Goal: Task Accomplishment & Management: Complete application form

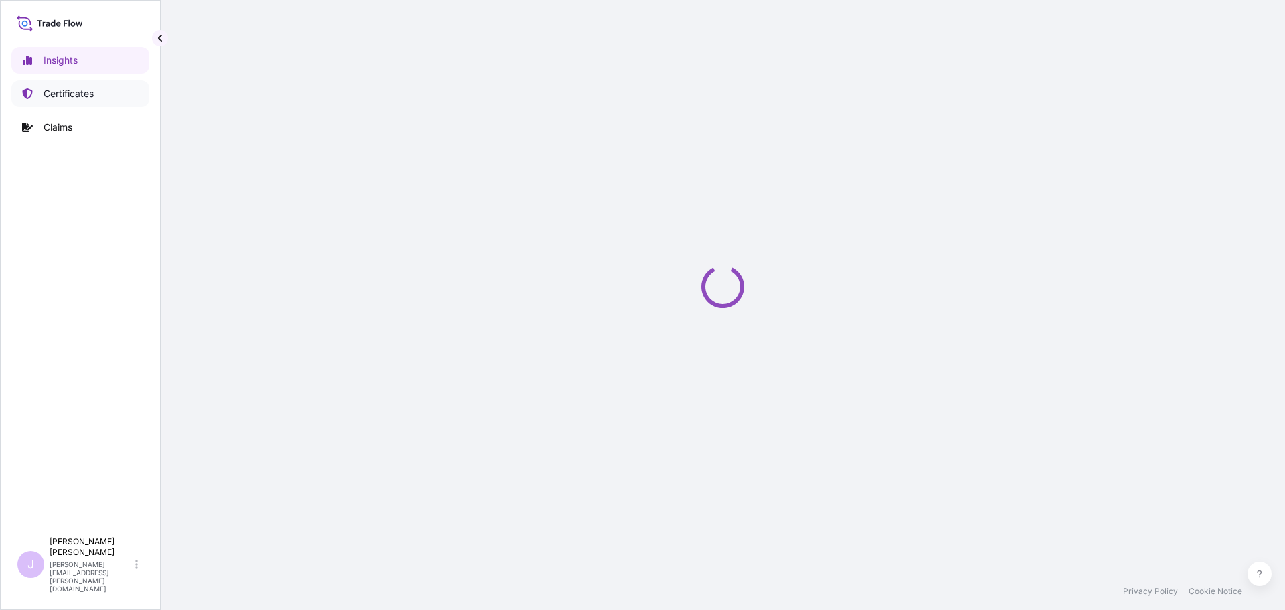
click at [84, 93] on p "Certificates" at bounding box center [69, 93] width 50 height 13
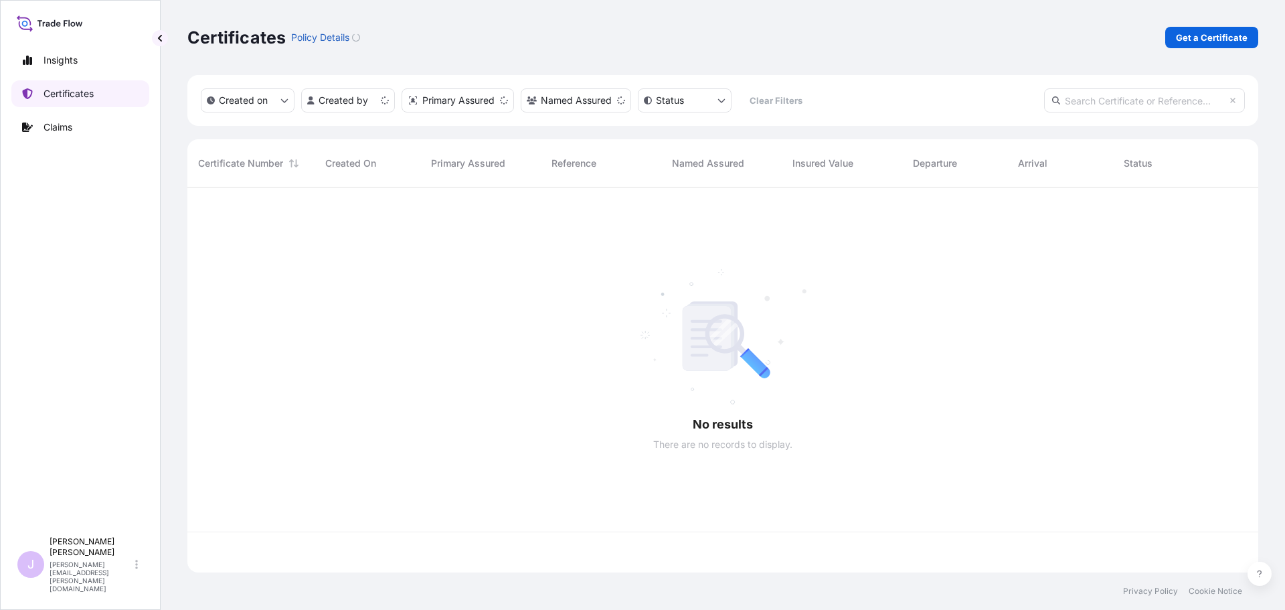
scroll to position [382, 1061]
click at [1173, 44] on link "Get a Certificate" at bounding box center [1211, 37] width 93 height 21
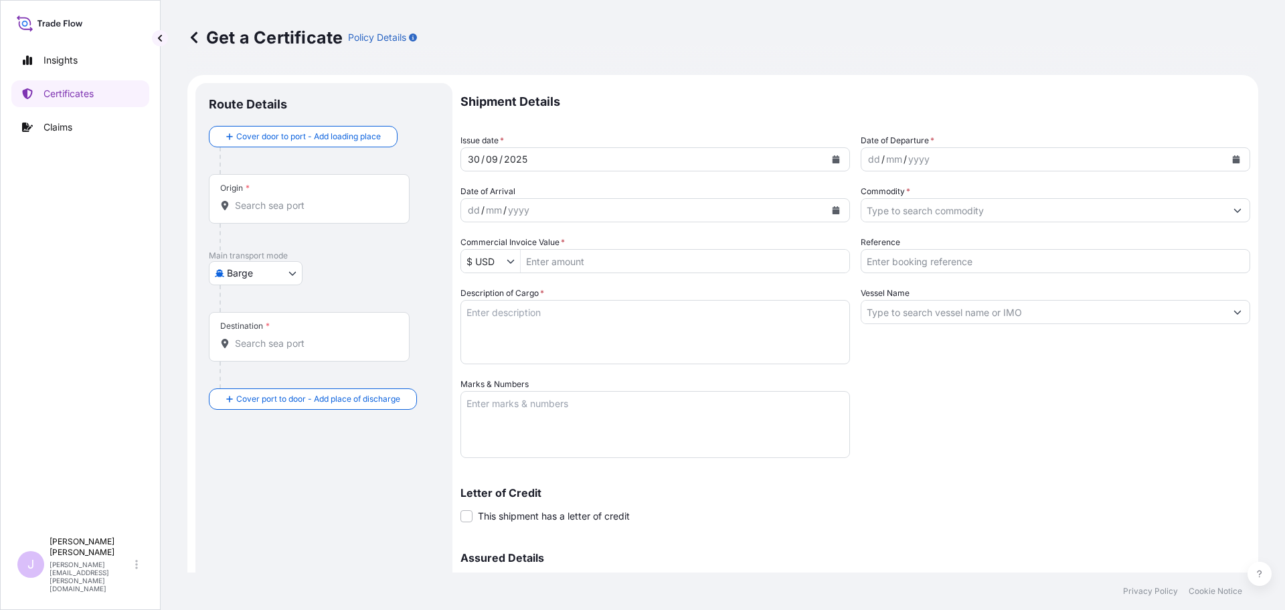
click at [289, 274] on body "Insights Certificates Claims J [PERSON_NAME] [PERSON_NAME][EMAIL_ADDRESS][PERSO…" at bounding box center [642, 305] width 1285 height 610
click at [248, 380] on span "Ocean Vessel" at bounding box center [264, 380] width 60 height 13
select select "Ocean Vessel"
click at [262, 195] on div "Origin *" at bounding box center [309, 204] width 201 height 50
click at [262, 204] on input "Origin *" at bounding box center [314, 210] width 158 height 13
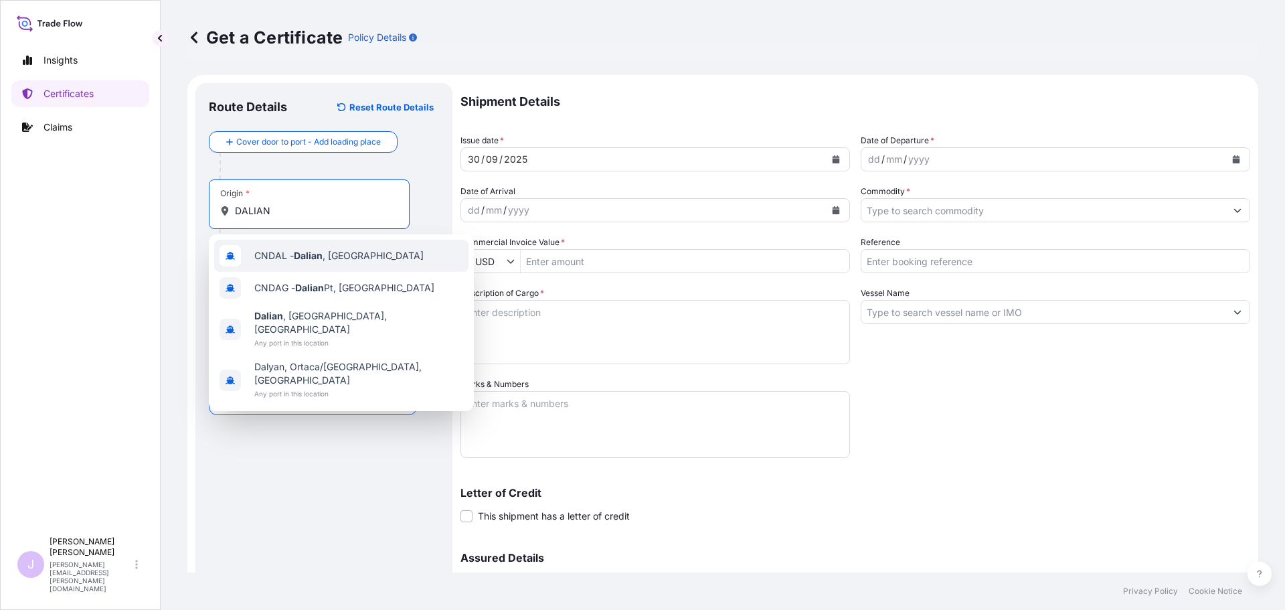
click at [325, 258] on span "CNDAL - [GEOGRAPHIC_DATA] , [GEOGRAPHIC_DATA]" at bounding box center [338, 255] width 169 height 13
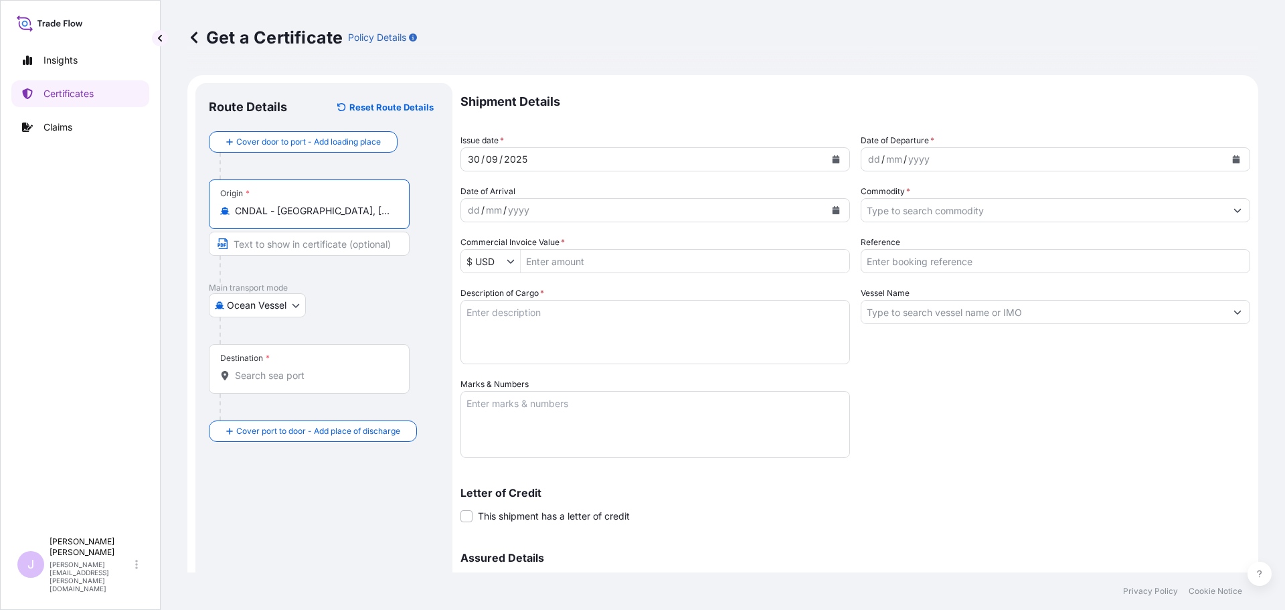
type input "CNDAL - [GEOGRAPHIC_DATA], [GEOGRAPHIC_DATA]"
click at [301, 372] on input "Destination *" at bounding box center [314, 375] width 158 height 13
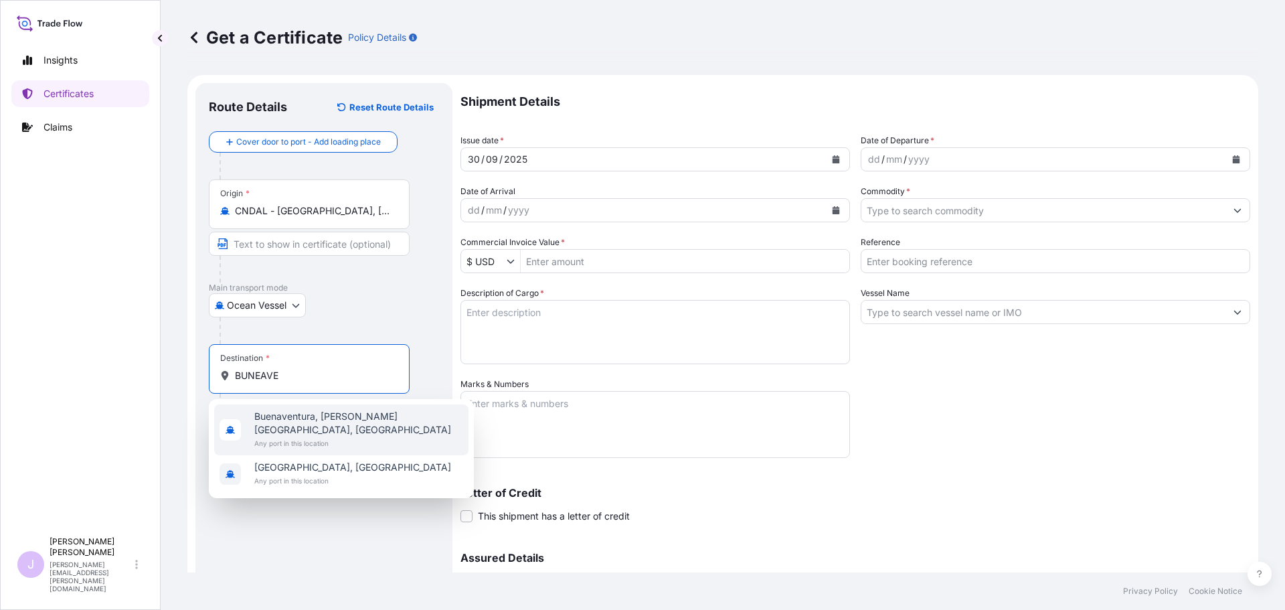
click at [302, 413] on span "Buenaventura, [PERSON_NAME][GEOGRAPHIC_DATA], [GEOGRAPHIC_DATA]" at bounding box center [358, 423] width 209 height 27
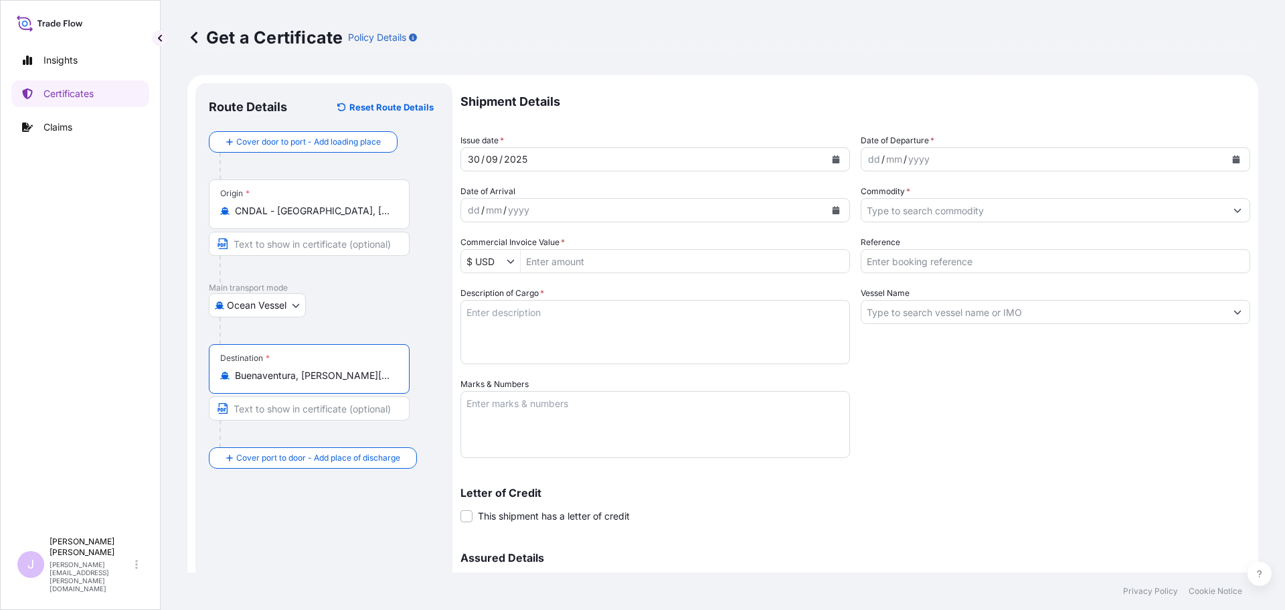
type input "Buenaventura, [PERSON_NAME][GEOGRAPHIC_DATA], [GEOGRAPHIC_DATA]"
click at [1233, 159] on icon "Calendar" at bounding box center [1236, 159] width 7 height 8
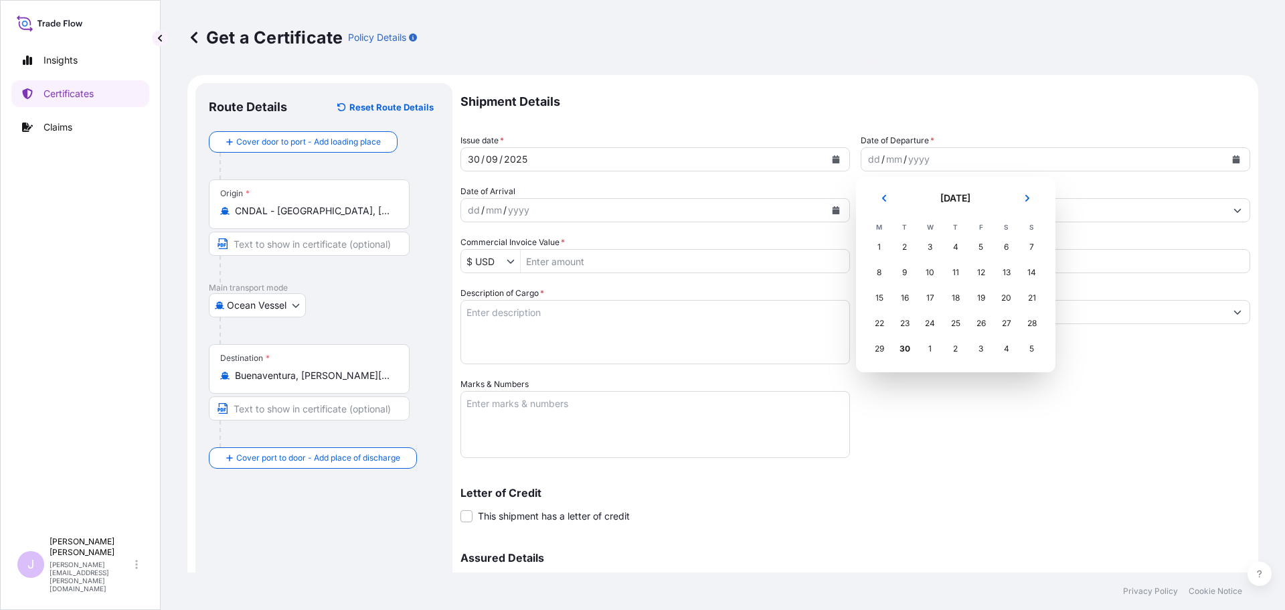
click at [960, 280] on div "11" at bounding box center [956, 272] width 24 height 24
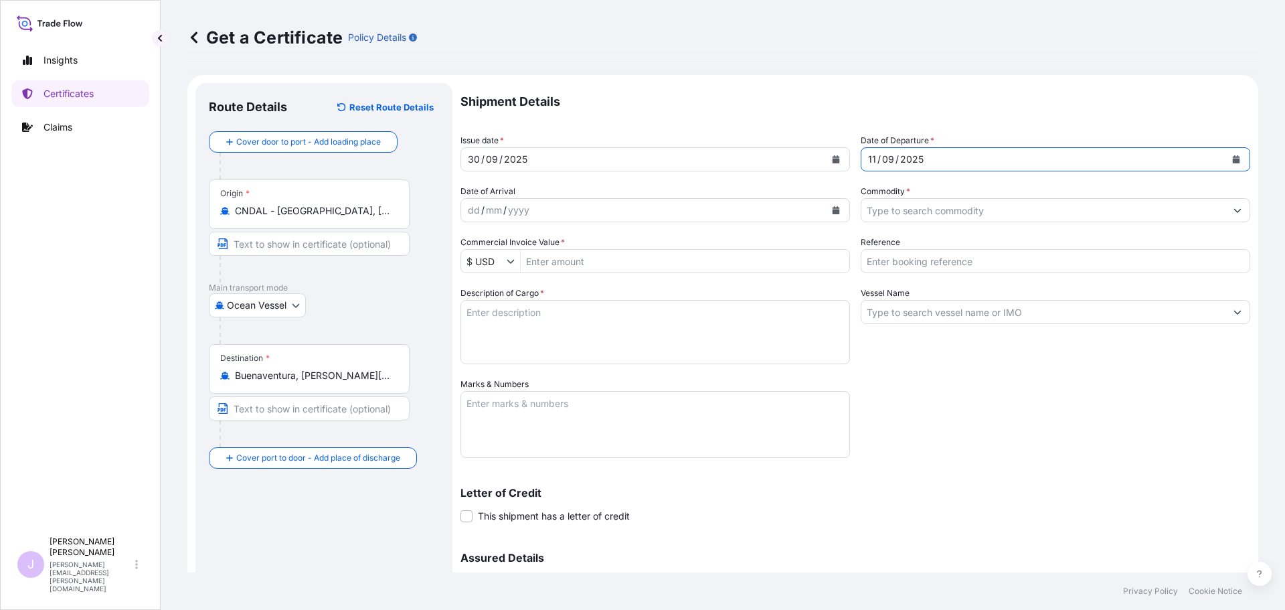
click at [1030, 210] on input "Commodity *" at bounding box center [1044, 210] width 364 height 24
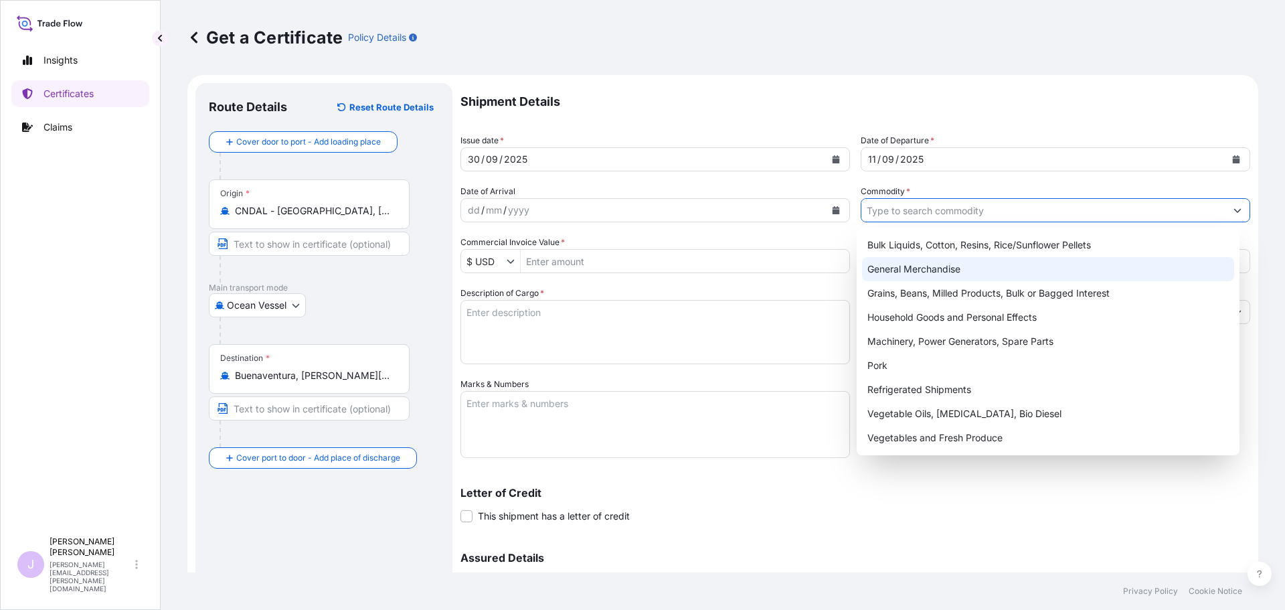
click at [981, 269] on div "General Merchandise" at bounding box center [1048, 269] width 373 height 24
type input "General Merchandise"
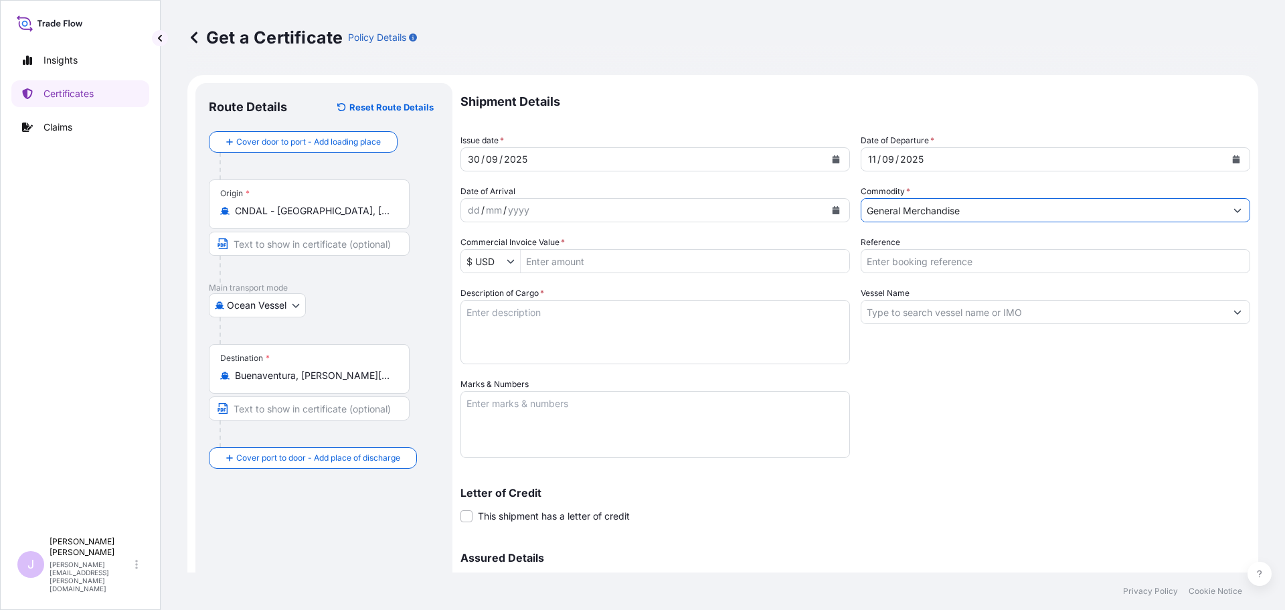
click at [977, 268] on input "Reference" at bounding box center [1056, 261] width 390 height 24
type input "FA14891"
click at [931, 317] on input "Vessel Name" at bounding box center [1044, 312] width 364 height 24
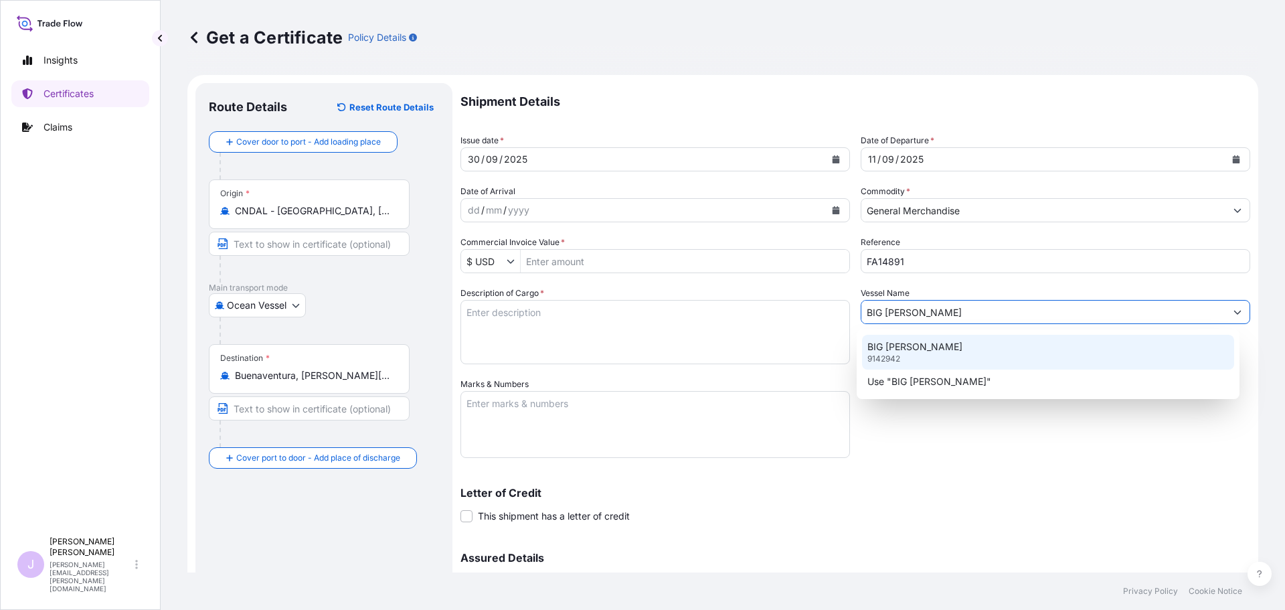
click at [924, 348] on p "BIG [PERSON_NAME]" at bounding box center [915, 346] width 95 height 13
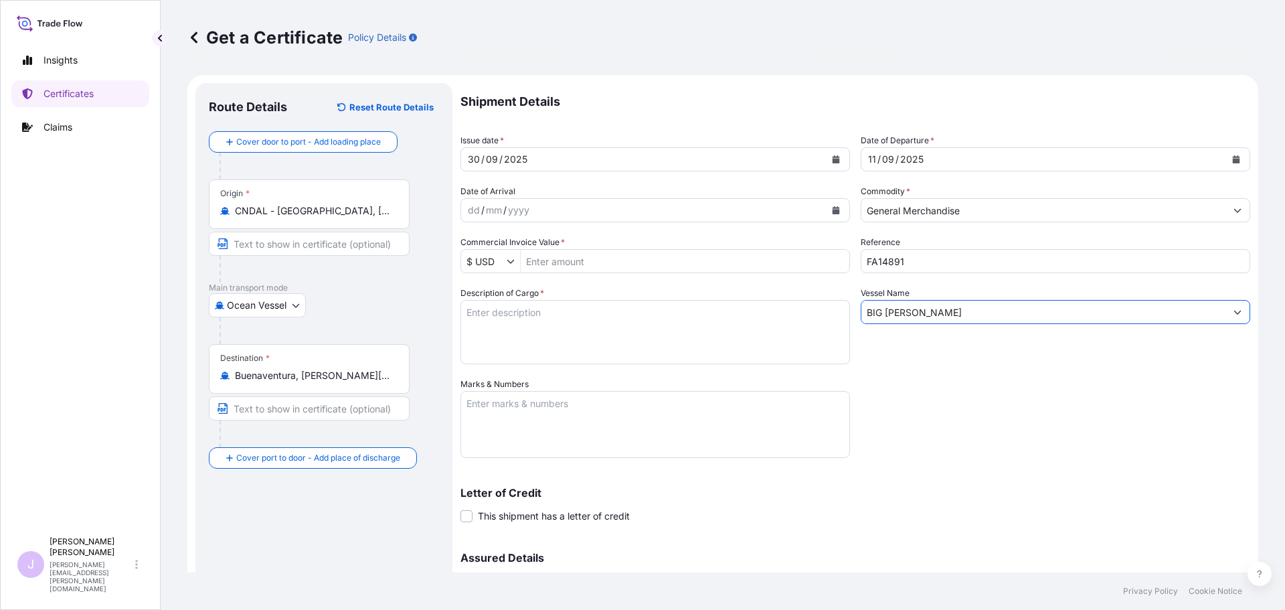
type input "BIG [PERSON_NAME]"
click at [595, 333] on textarea "Description of Cargo *" at bounding box center [656, 332] width 390 height 64
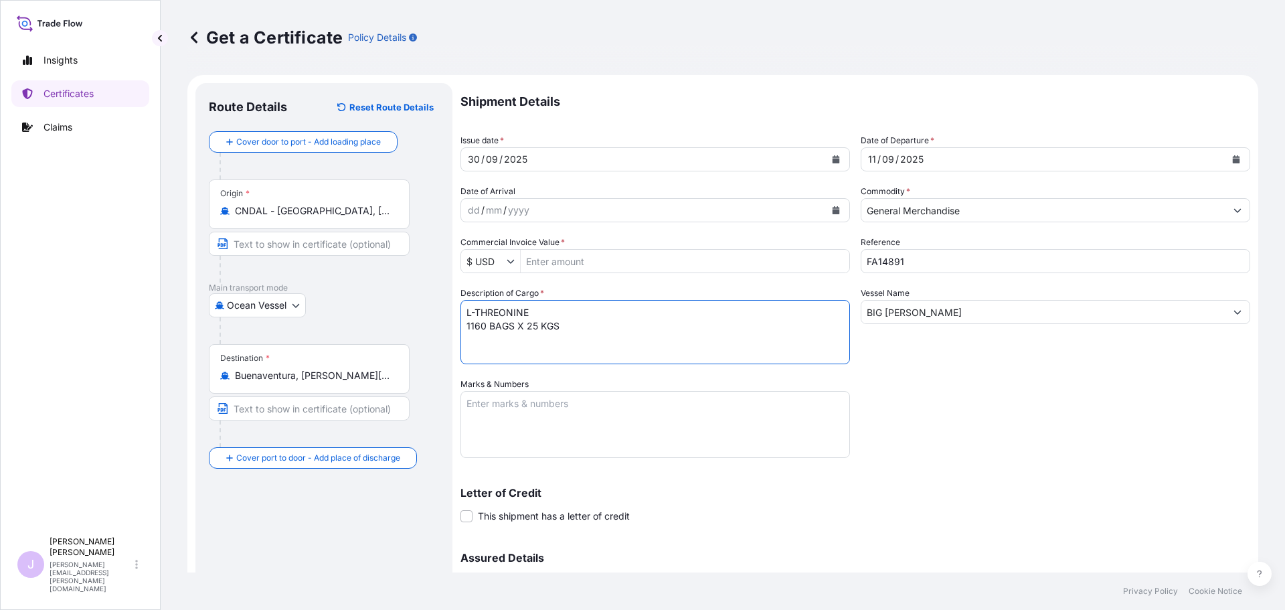
type textarea "L-THREONINE 1160 BAGS X 25 KGS"
click at [518, 423] on textarea "Marks & Numbers" at bounding box center [656, 424] width 390 height 67
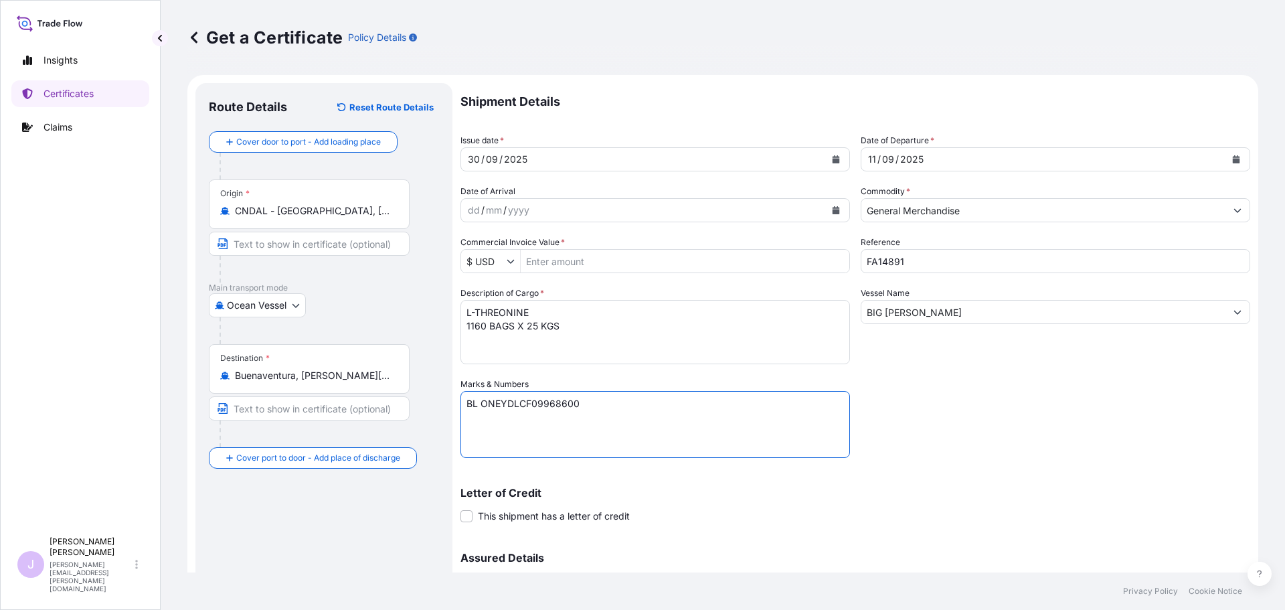
paste textarea "SEABOARD OVERSEAS [GEOGRAPHIC_DATA] SAS [STREET_ADDRESS] NIT: 900.219.353-1"
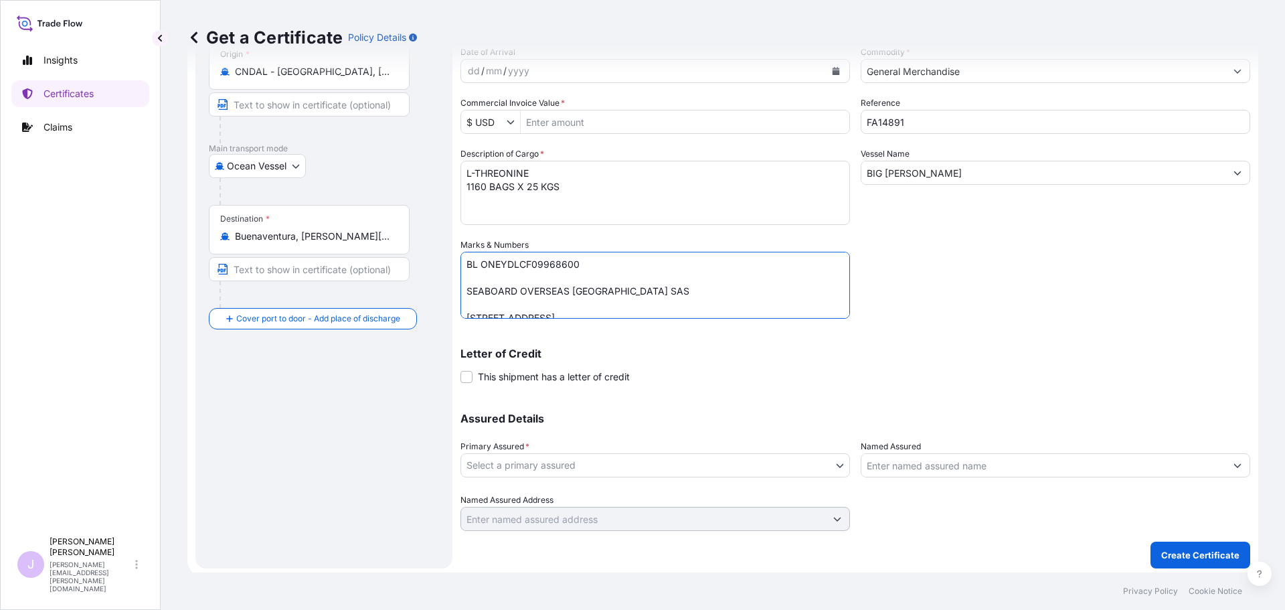
scroll to position [143, 0]
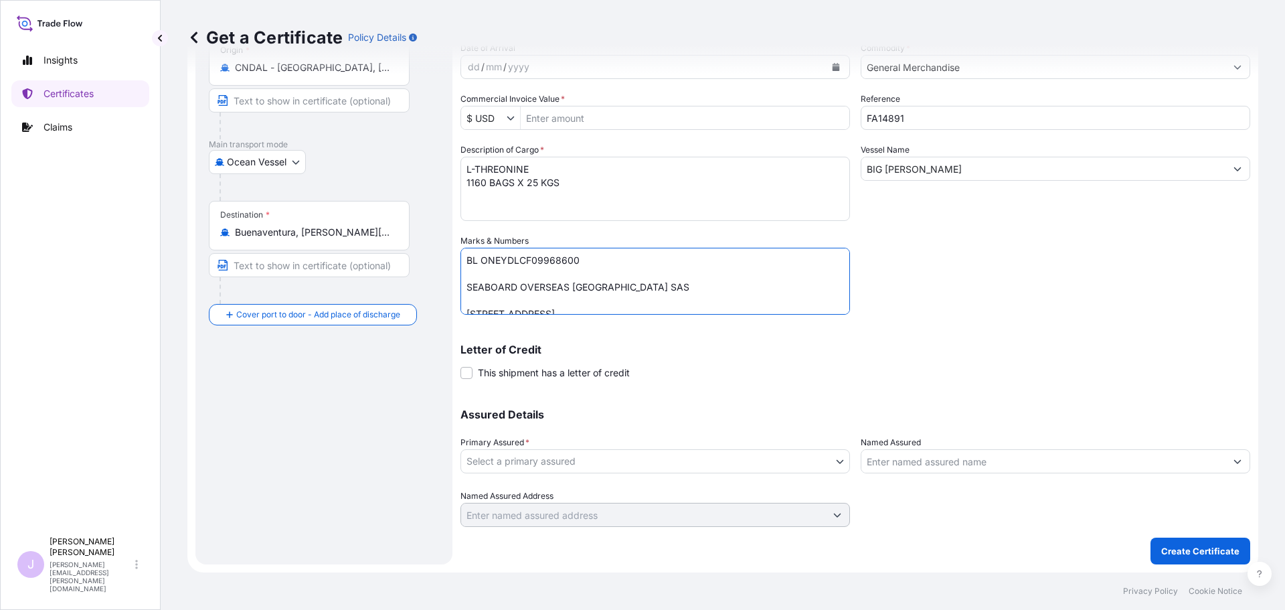
type textarea "BL ONEYDLCF09968600 SEABOARD OVERSEAS [GEOGRAPHIC_DATA] SAS [STREET_ADDRESS] NI…"
click at [822, 456] on body "Insights Certificates Claims J [PERSON_NAME] [PERSON_NAME][EMAIL_ADDRESS][PERSO…" at bounding box center [642, 305] width 1285 height 610
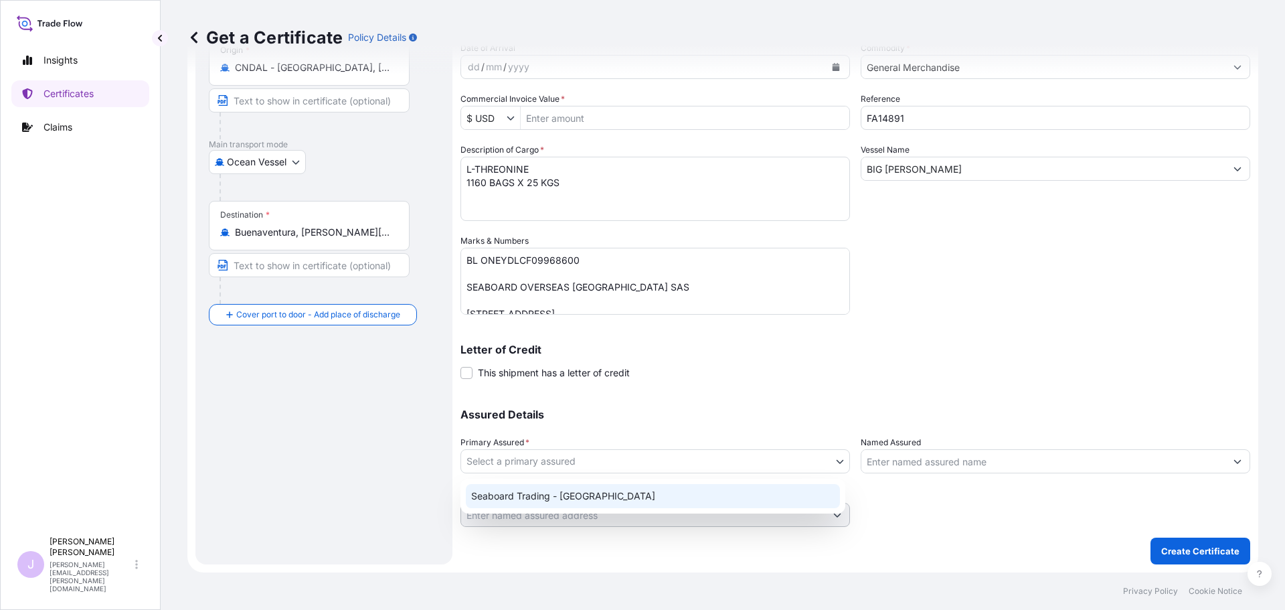
click at [711, 498] on div "Seaboard Trading - [GEOGRAPHIC_DATA]" at bounding box center [653, 496] width 374 height 24
select select "31639"
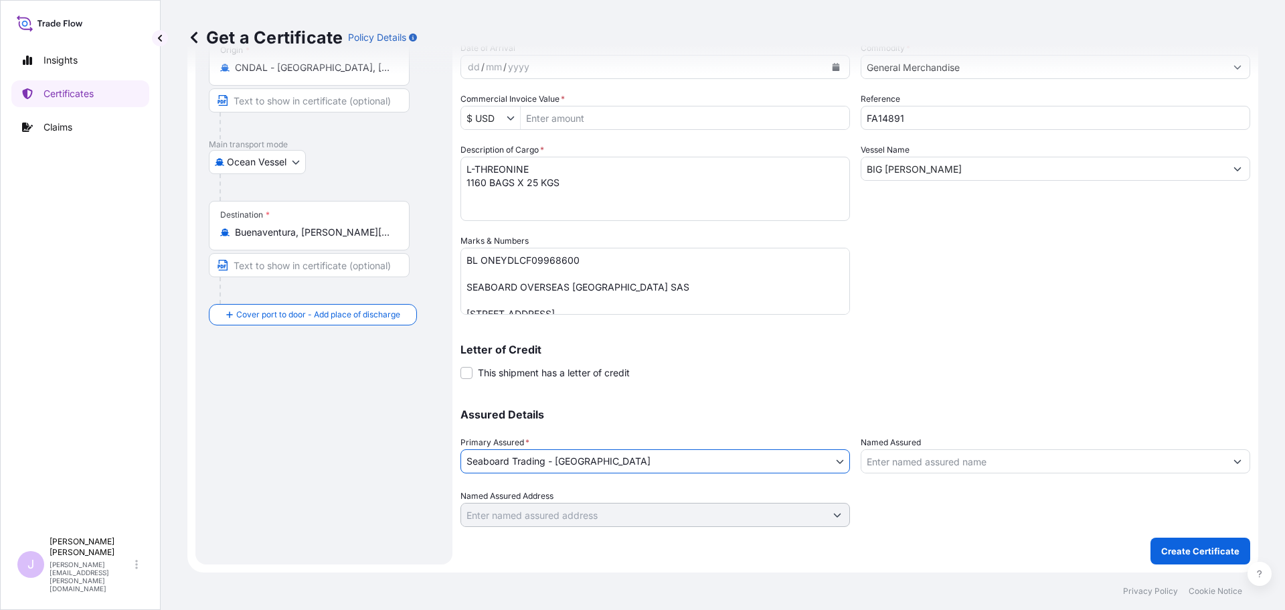
click at [931, 463] on input "Named Assured" at bounding box center [1044, 461] width 364 height 24
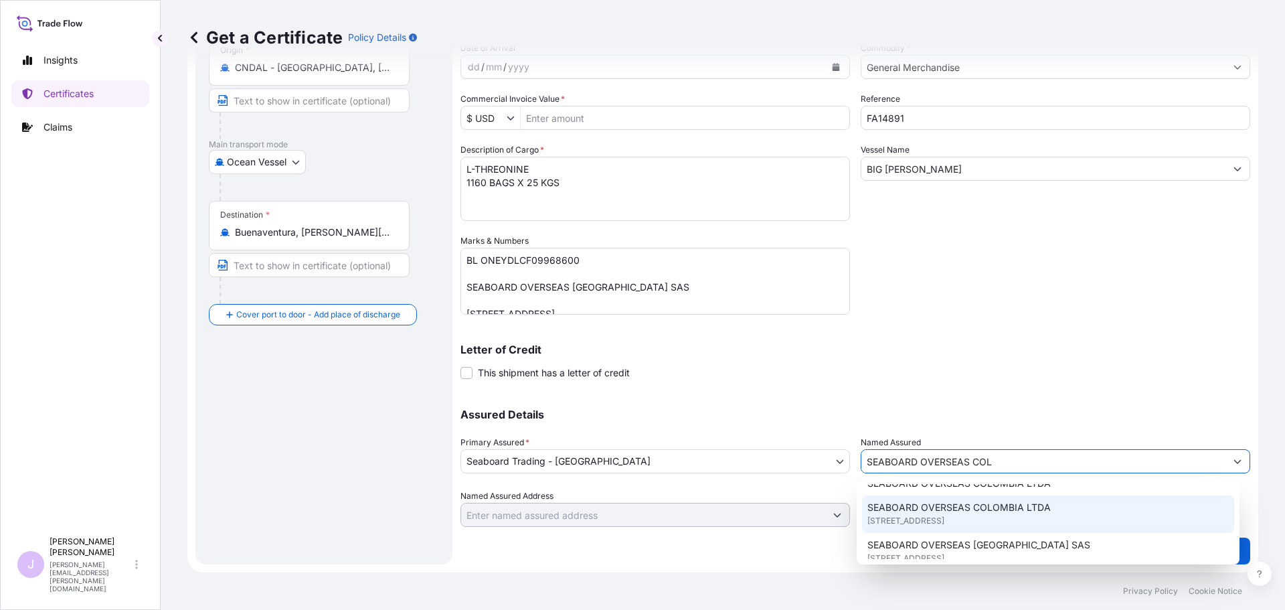
scroll to position [72, 0]
click at [945, 520] on span "[STREET_ADDRESS]" at bounding box center [906, 522] width 77 height 13
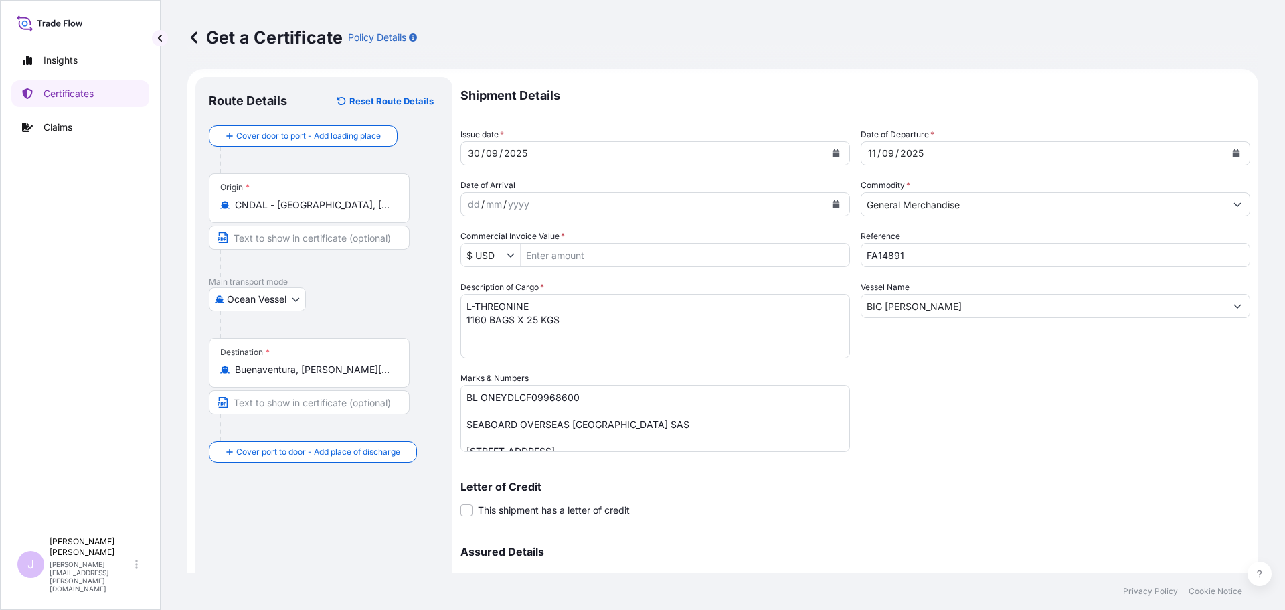
scroll to position [0, 0]
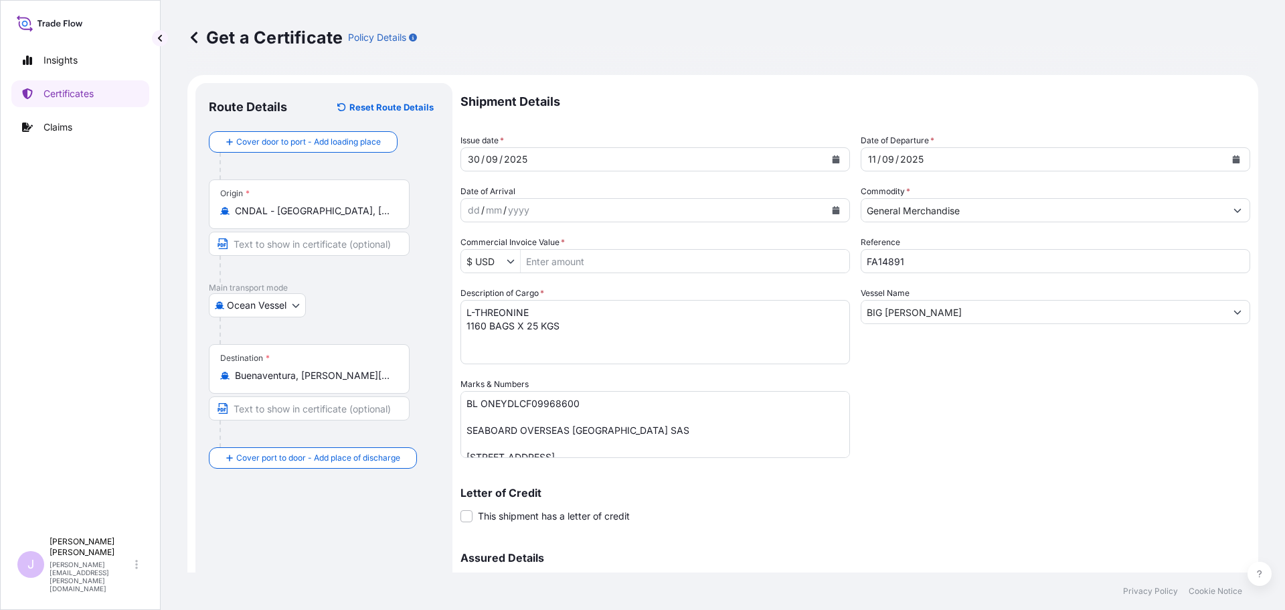
type input "SEABOARD OVERSEAS [GEOGRAPHIC_DATA] SAS"
click at [652, 264] on input "Commercial Invoice Value *" at bounding box center [685, 261] width 329 height 24
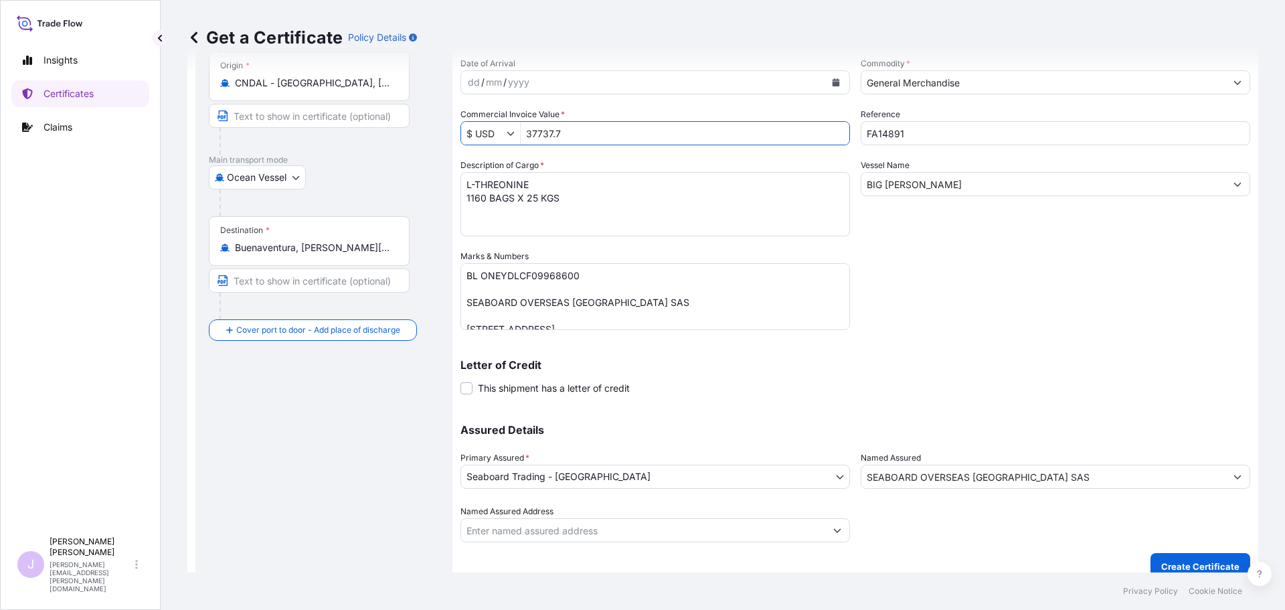
scroll to position [143, 0]
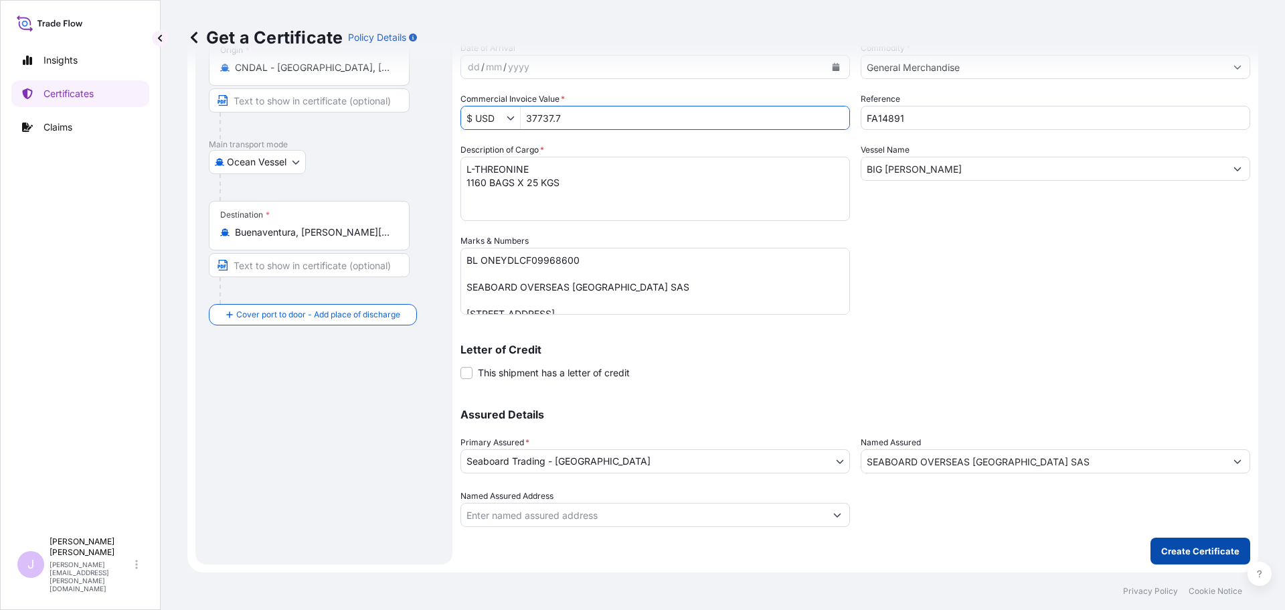
type input "37,737.7"
click at [1162, 552] on p "Create Certificate" at bounding box center [1200, 550] width 78 height 13
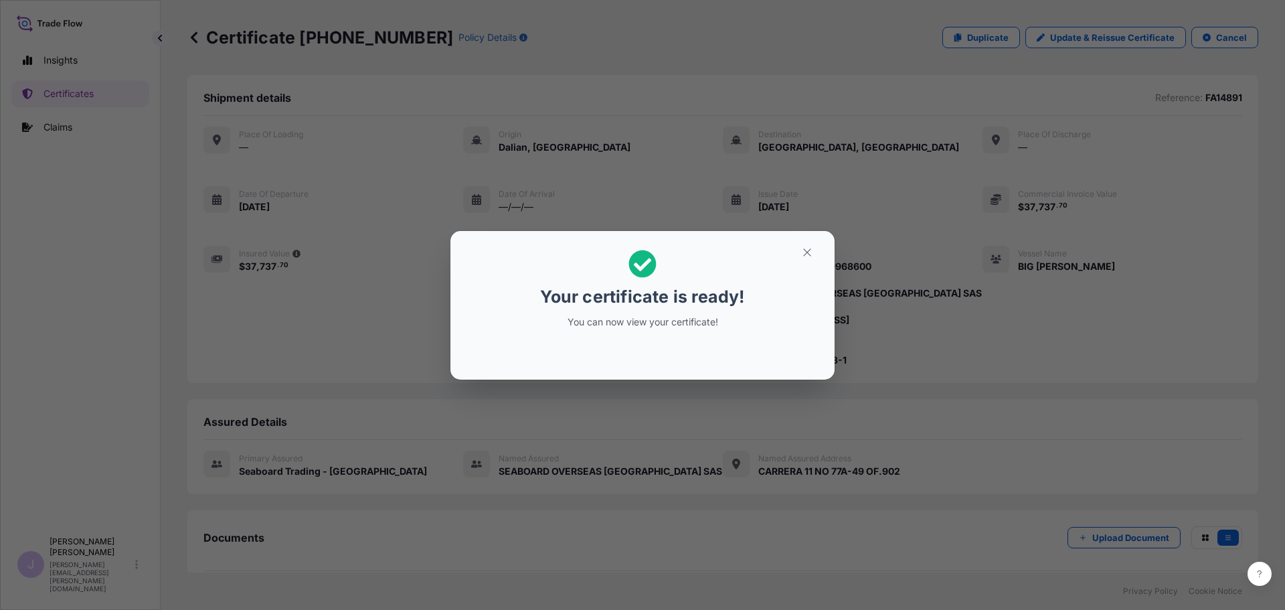
click at [815, 250] on button "button" at bounding box center [807, 252] width 33 height 21
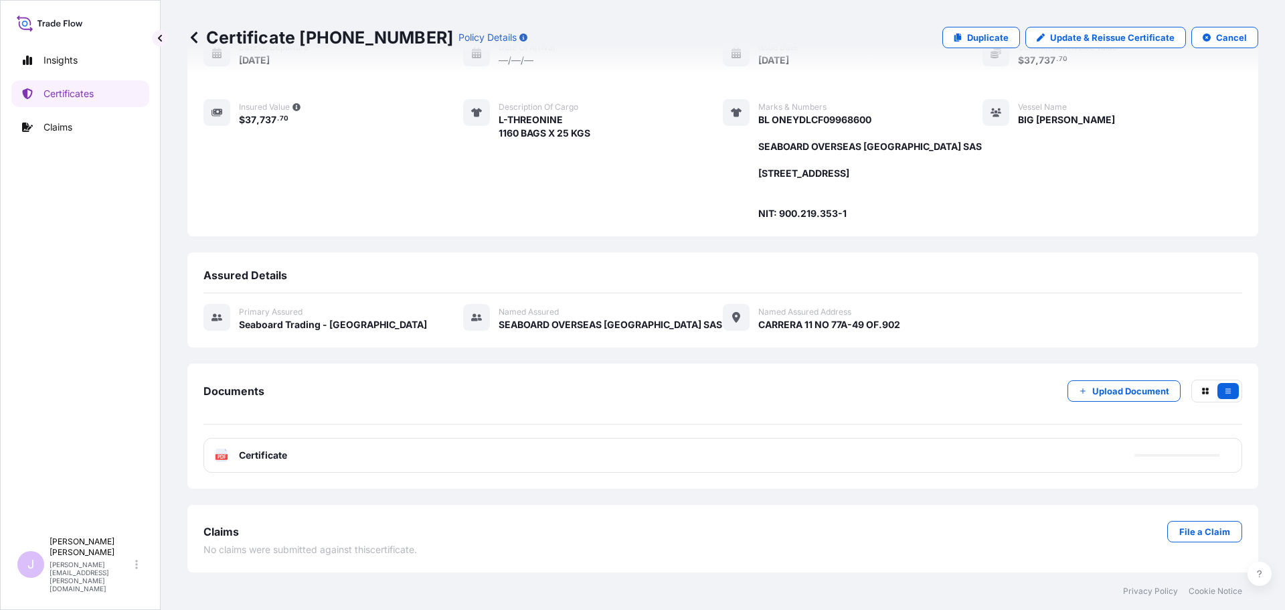
scroll to position [160, 0]
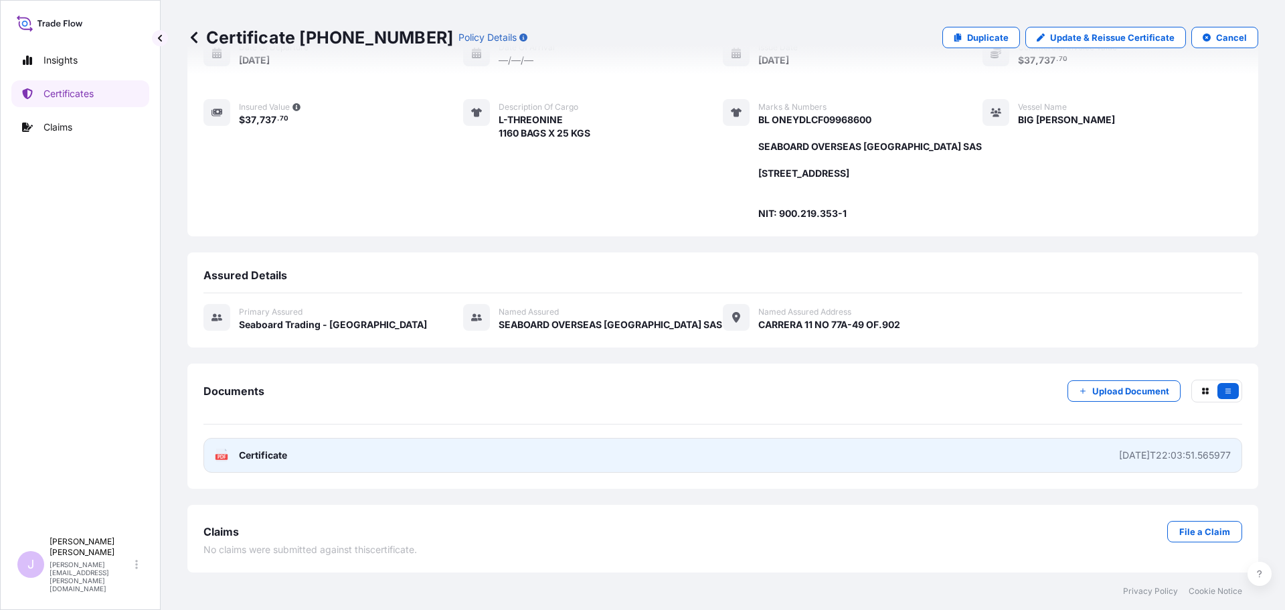
click at [651, 452] on link "PDF Certificate [DATE]T22:03:51.565977" at bounding box center [723, 455] width 1039 height 35
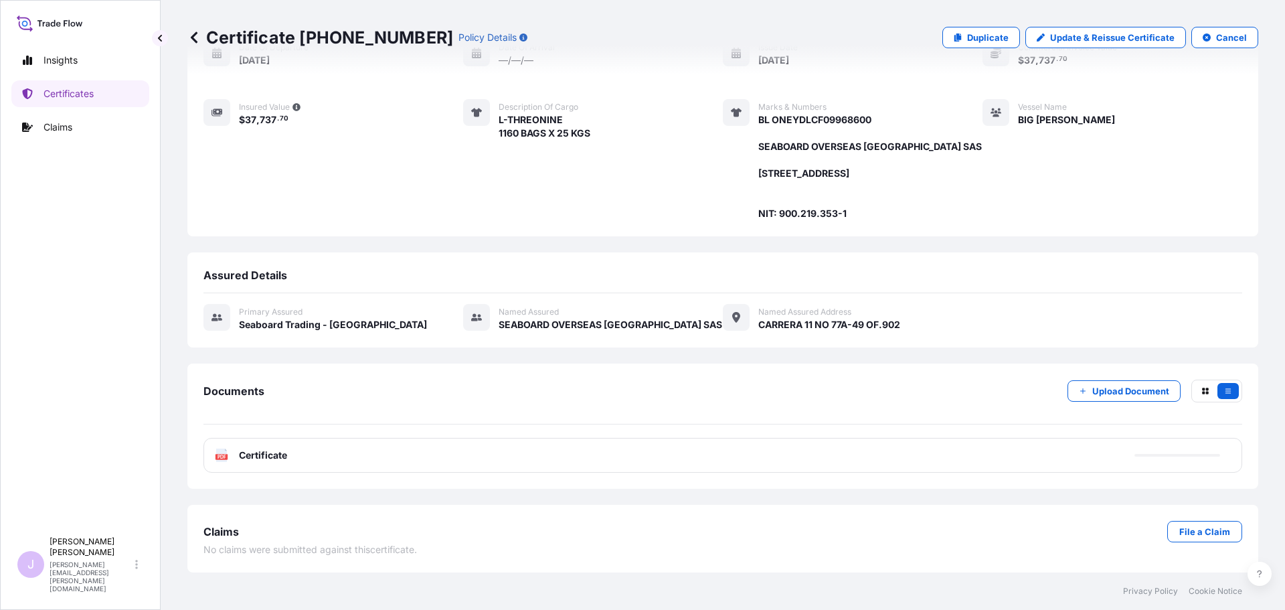
click at [356, 453] on div "PDF Certificate" at bounding box center [723, 455] width 1039 height 35
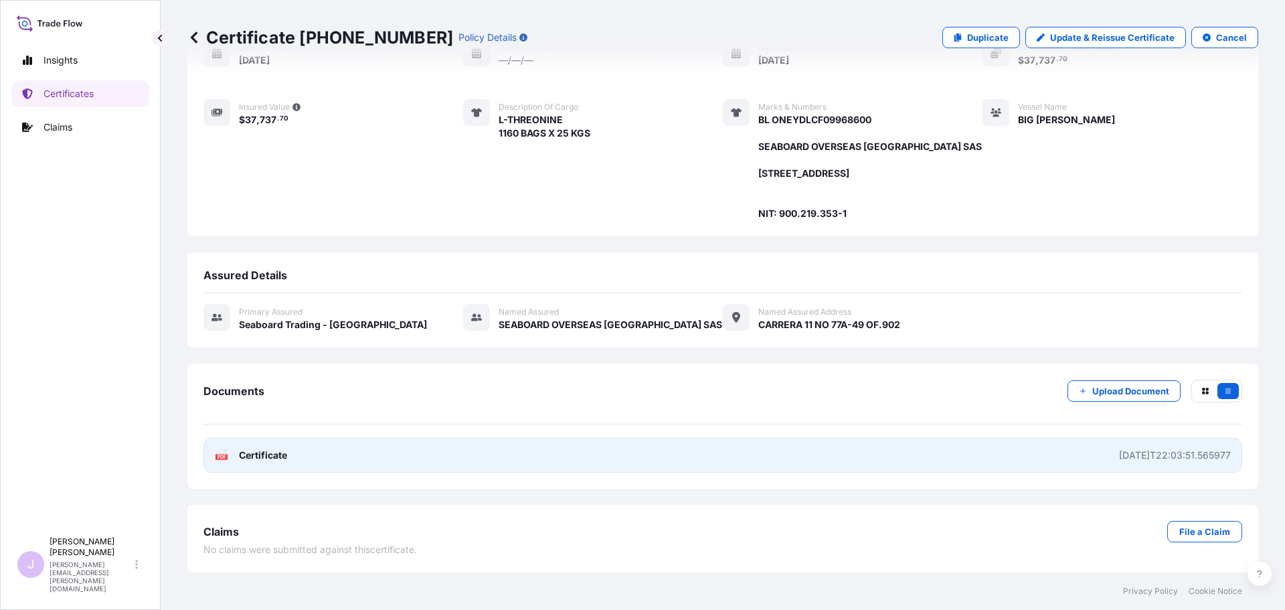
click at [581, 455] on link "PDF Certificate [DATE]T22:03:51.565977" at bounding box center [723, 455] width 1039 height 35
